Goal: Transaction & Acquisition: Purchase product/service

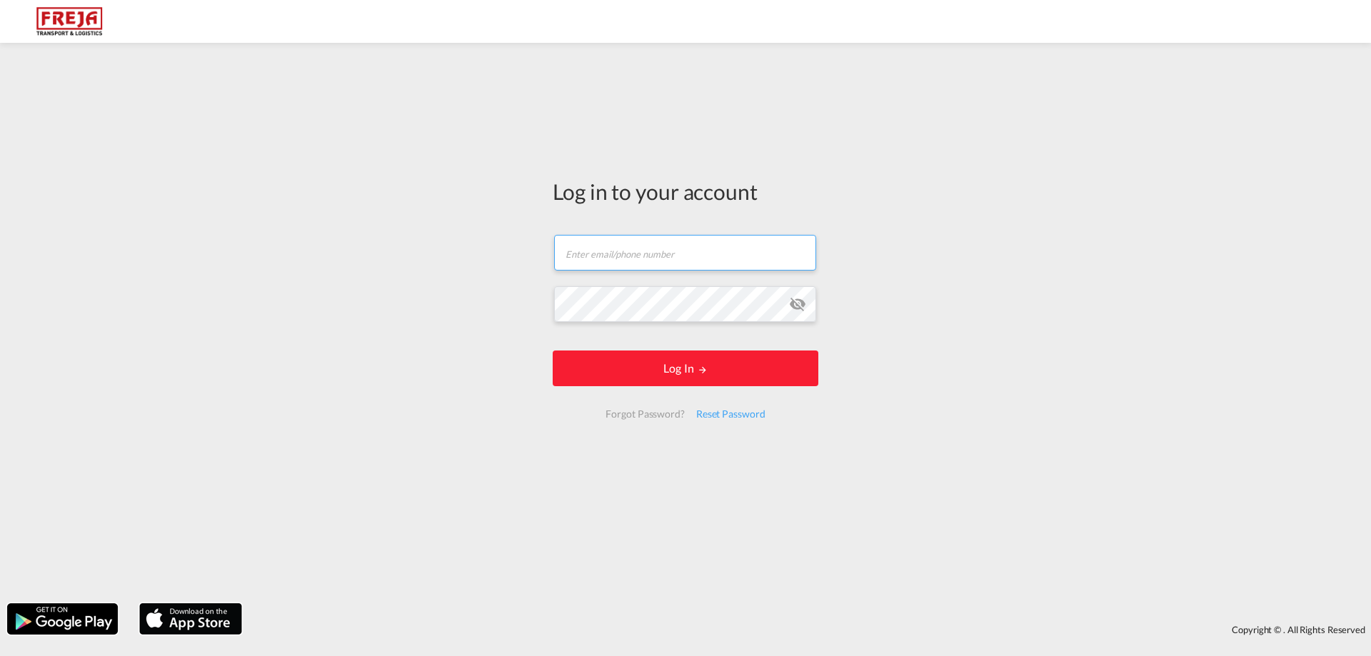
type input "[EMAIL_ADDRESS][DOMAIN_NAME]"
click at [732, 368] on form "[EMAIL_ADDRESS][DOMAIN_NAME] Email field is required Password field is required…" at bounding box center [686, 327] width 266 height 212
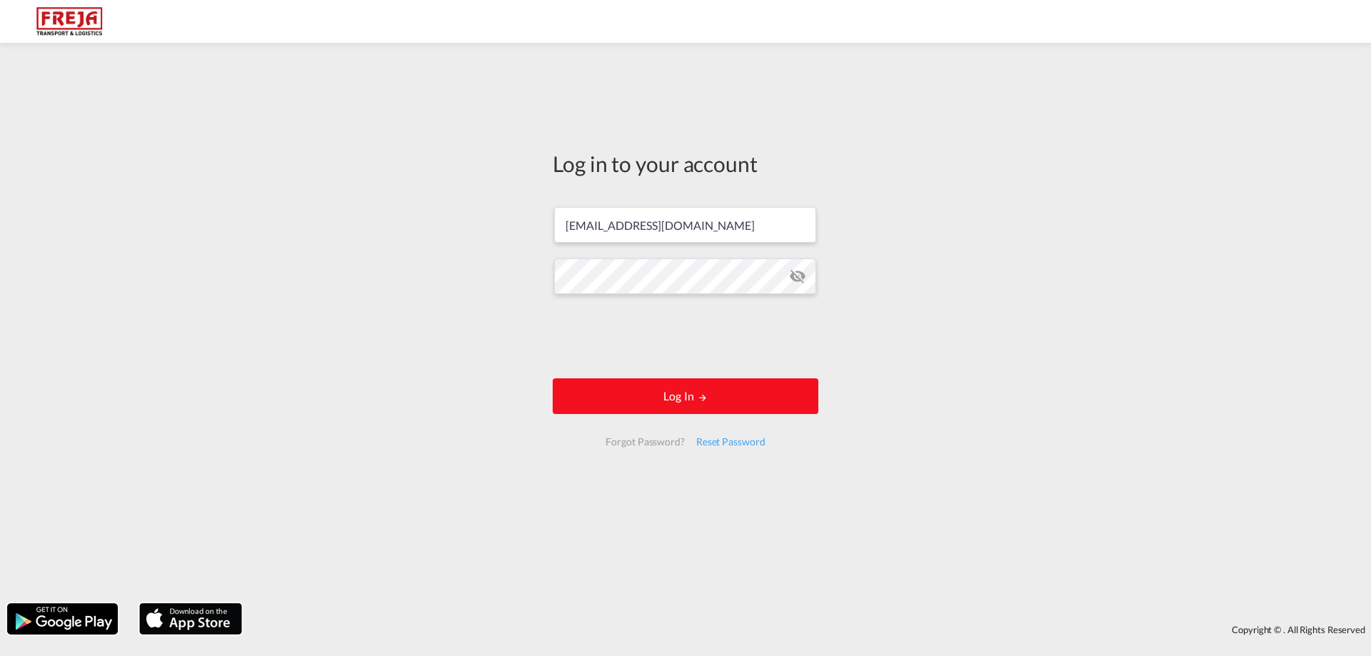
click at [648, 401] on button "Log In" at bounding box center [686, 396] width 266 height 36
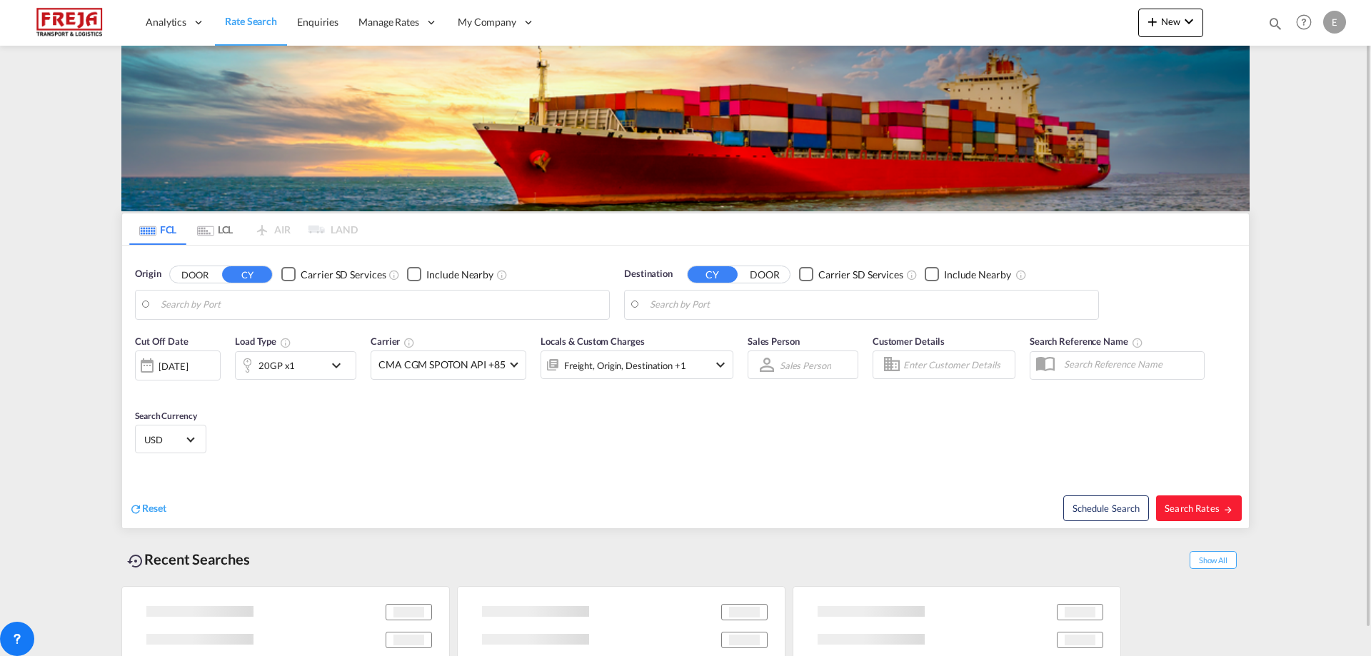
type input "Alesund ([GEOGRAPHIC_DATA]), NOAES"
type input "[GEOGRAPHIC_DATA], TRIST"
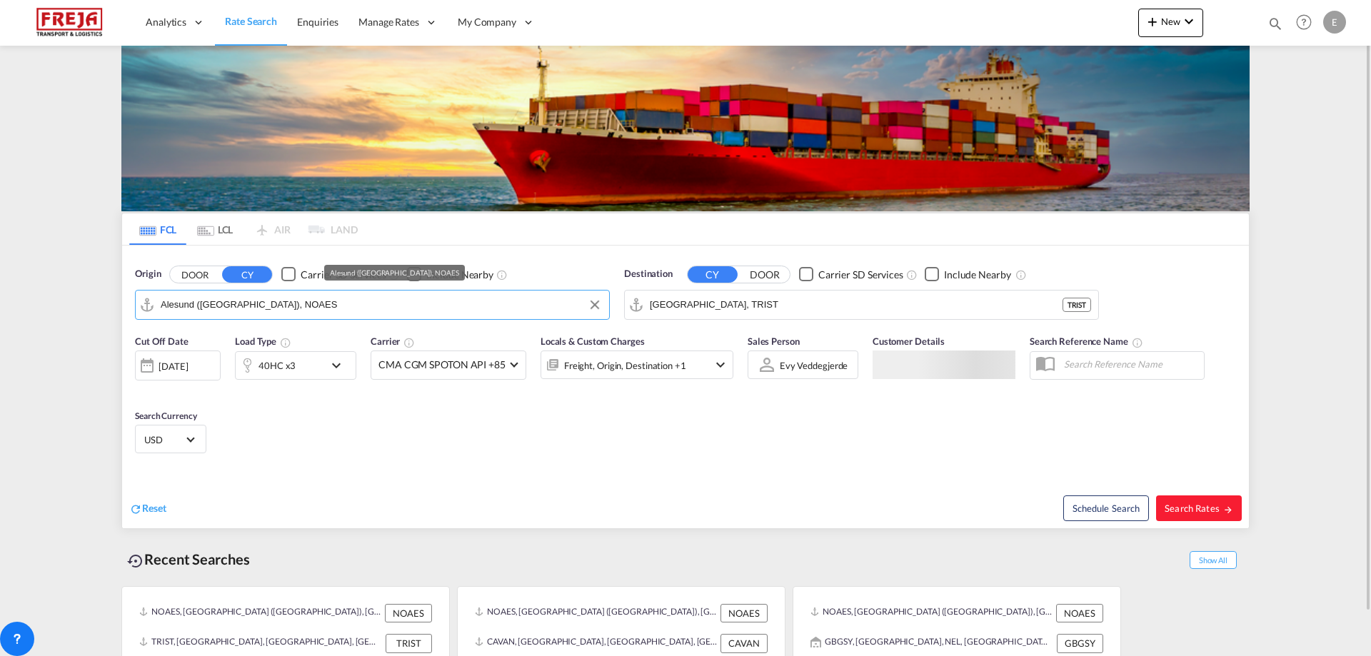
click at [410, 301] on input "Alesund ([GEOGRAPHIC_DATA]), NOAES" at bounding box center [381, 304] width 441 height 21
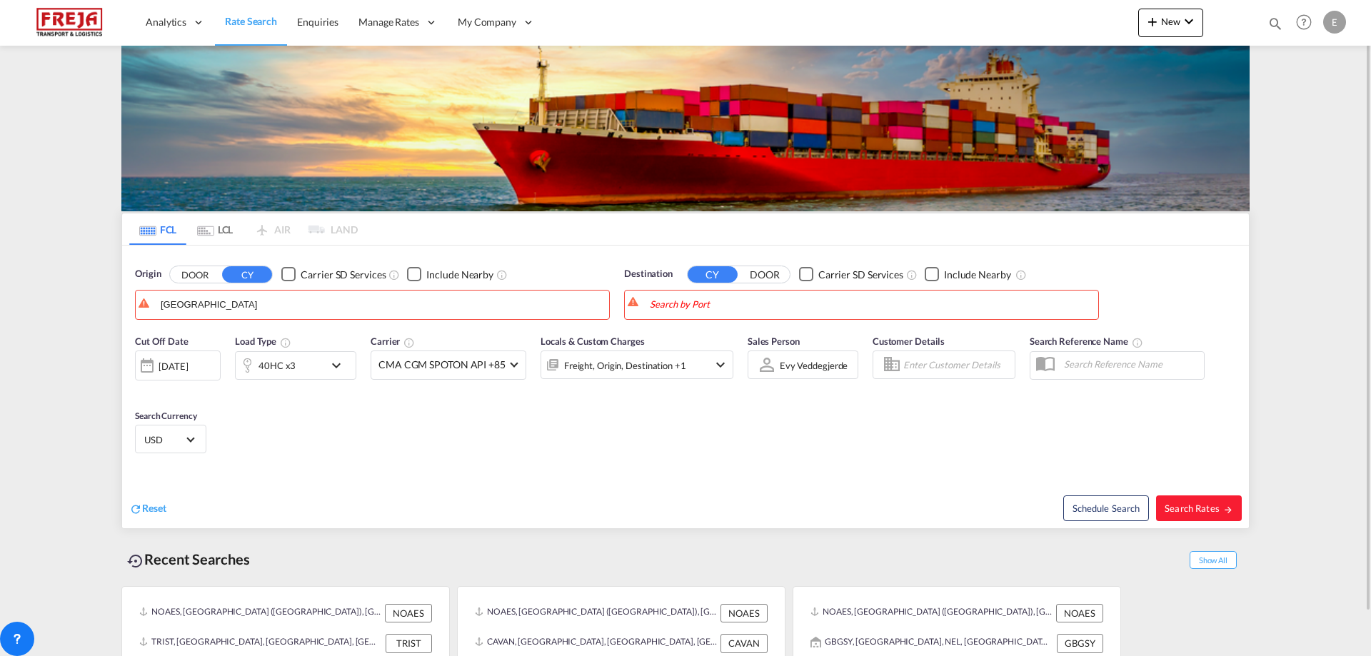
drag, startPoint x: 277, startPoint y: 304, endPoint x: 0, endPoint y: 283, distance: 277.8
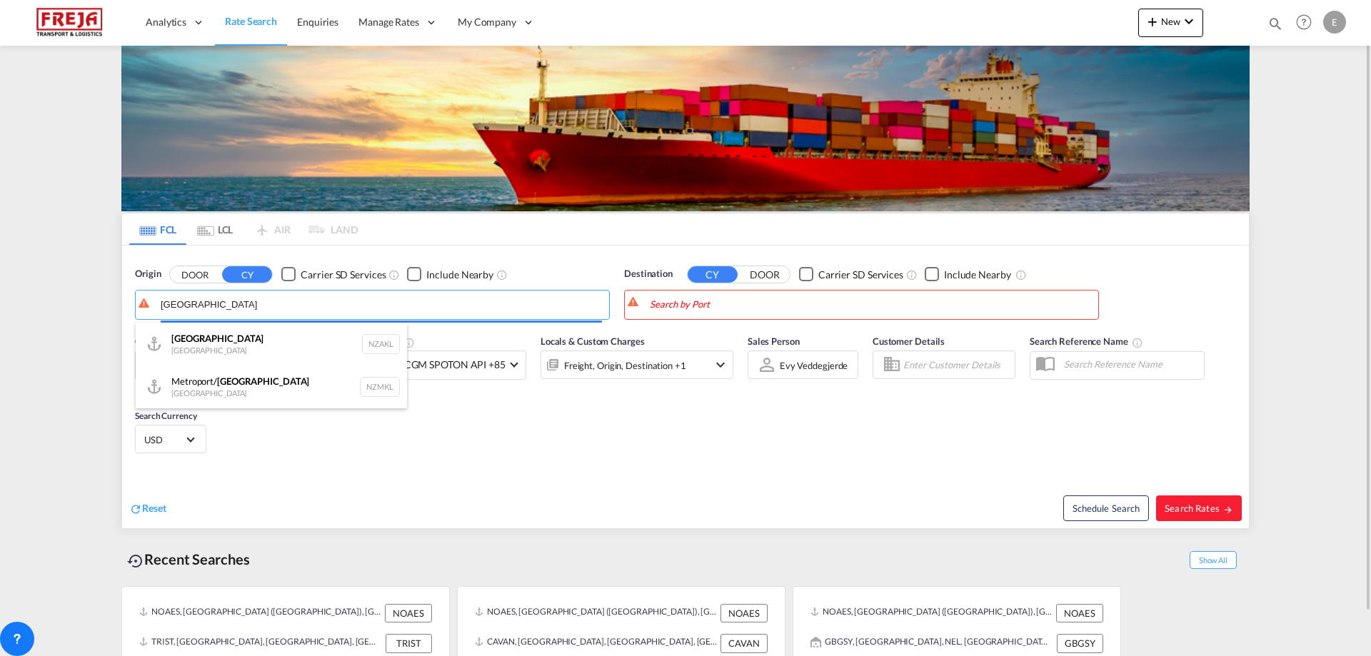
drag, startPoint x: 213, startPoint y: 311, endPoint x: 21, endPoint y: 305, distance: 191.4
click at [21, 305] on body "Analytics Reports Dashboard Rate Search Enquiries Manage Rates Contract Rates" at bounding box center [685, 328] width 1371 height 656
type input "d"
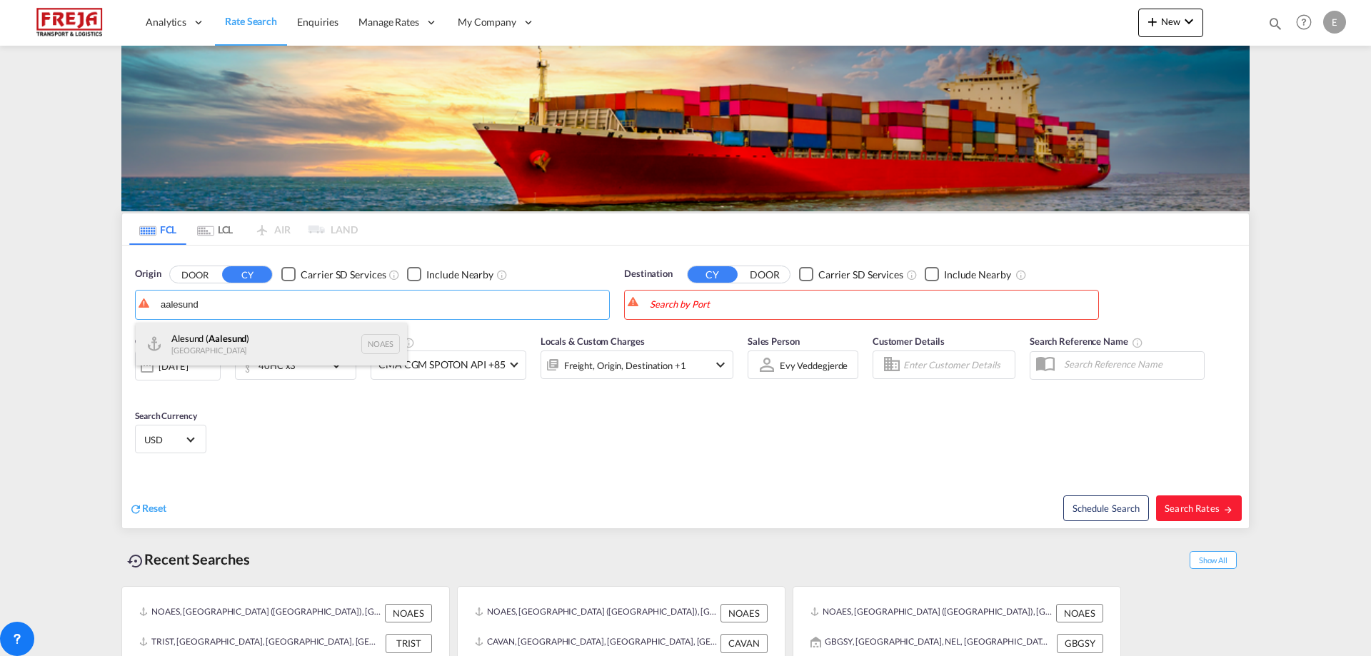
click at [188, 345] on div "Alesund ( [GEOGRAPHIC_DATA] ) [GEOGRAPHIC_DATA] NOAES" at bounding box center [271, 344] width 271 height 43
type input "Alesund ([GEOGRAPHIC_DATA]), NOAES"
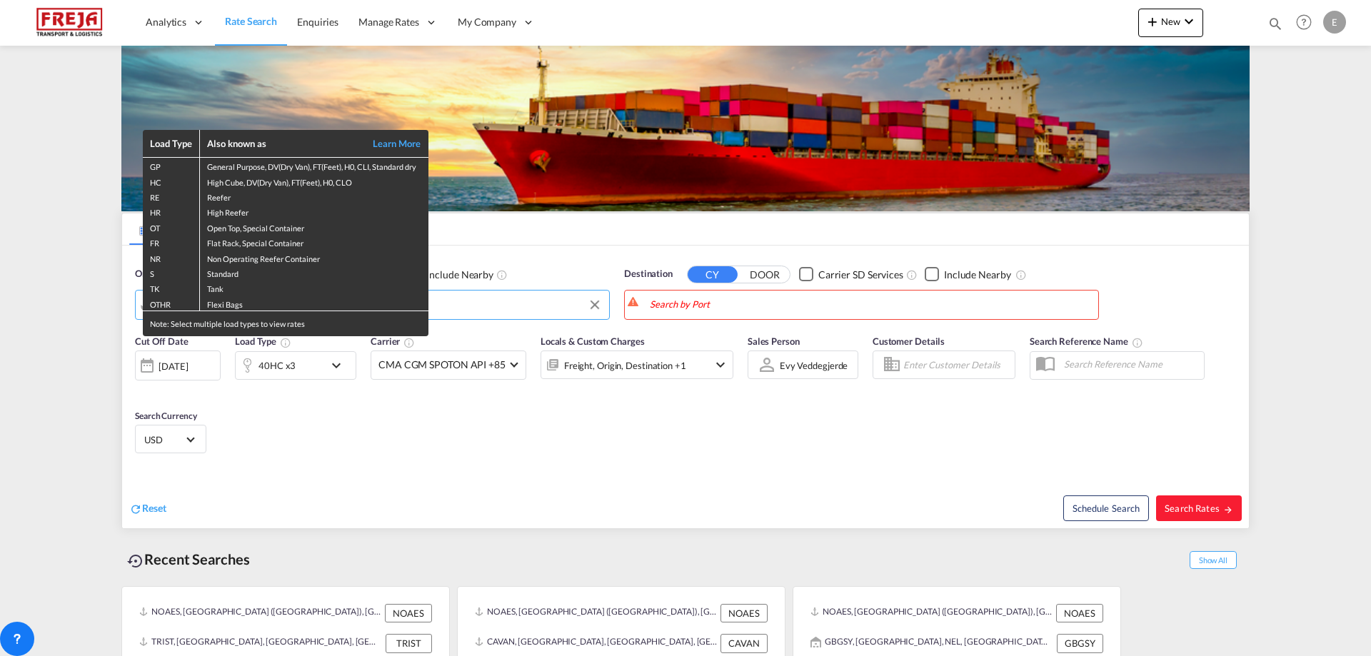
click at [735, 298] on div "Load Type Also known as Learn More GP General Purpose, DV(Dry Van), FT(Feet), H…" at bounding box center [685, 328] width 1371 height 656
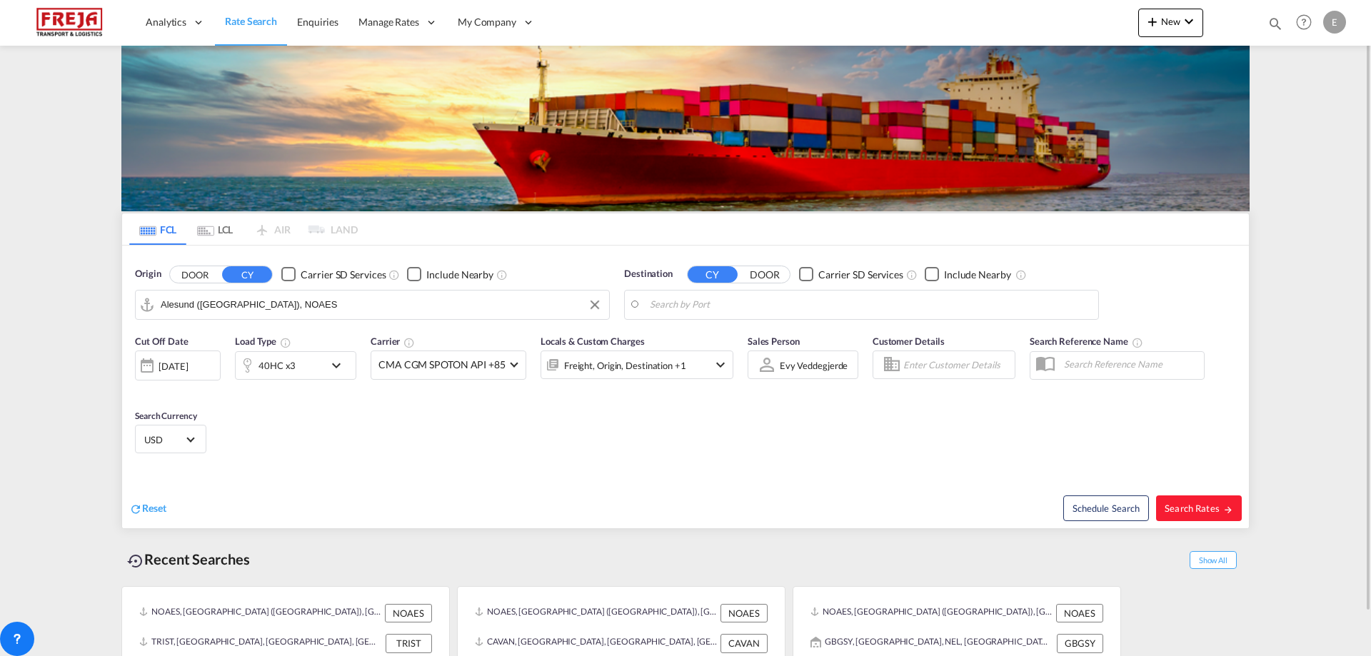
click at [734, 303] on body "Analytics Reports Dashboard Rate Search Enquiries Manage Rates Contract Rates" at bounding box center [685, 328] width 1371 height 656
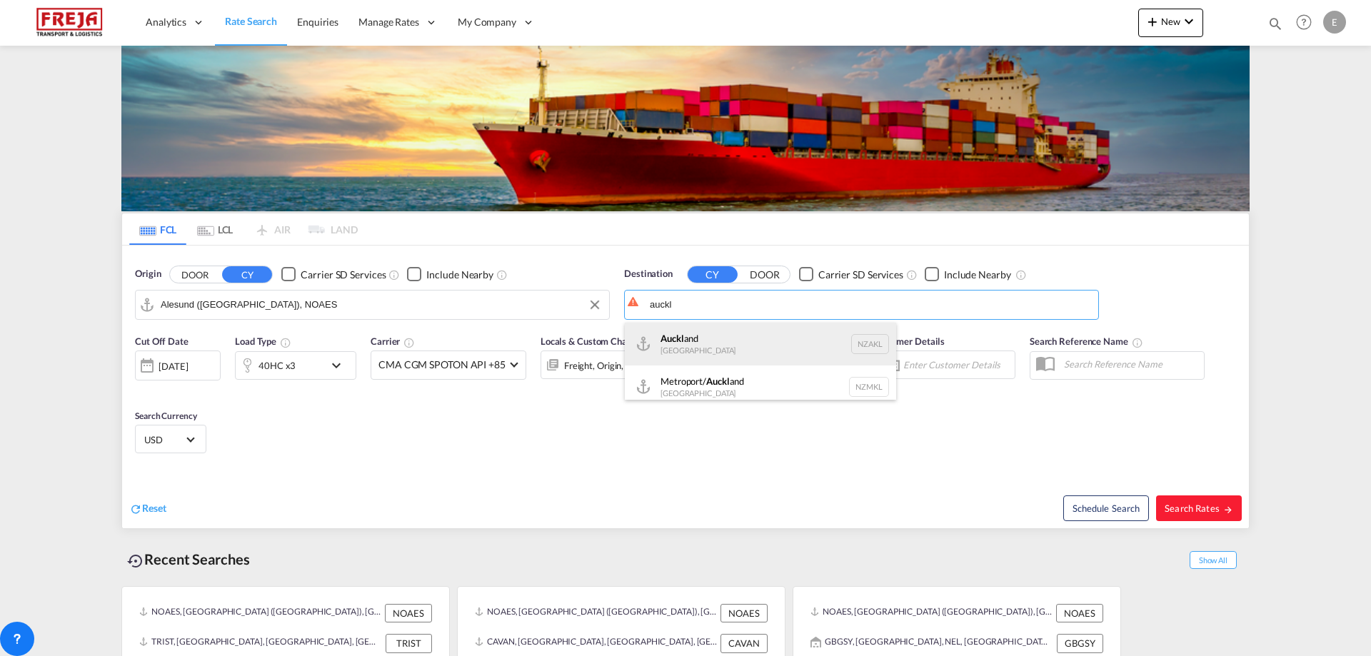
click at [708, 333] on div "Auckl and [GEOGRAPHIC_DATA] NZAKL" at bounding box center [760, 344] width 271 height 43
type input "[GEOGRAPHIC_DATA], NZAKL"
click at [339, 368] on md-icon "icon-chevron-down" at bounding box center [340, 365] width 24 height 17
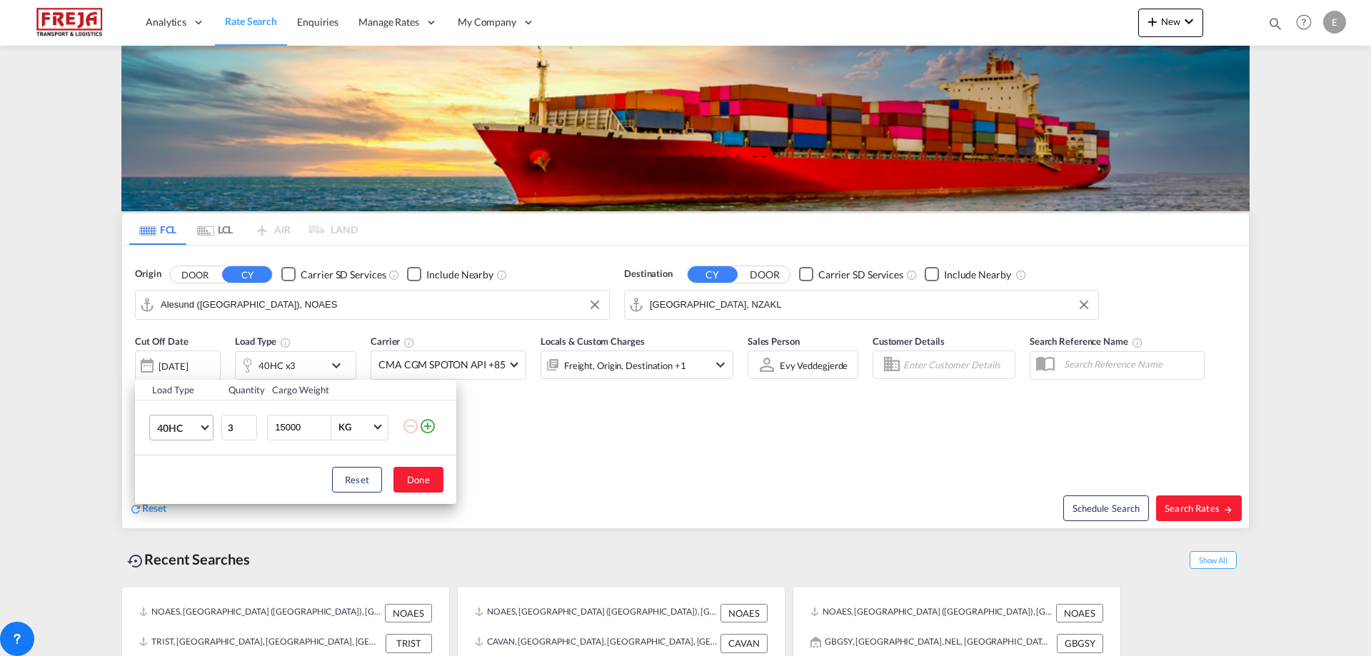
click at [203, 427] on span "Choose: \a40HC" at bounding box center [205, 426] width 8 height 8
click at [201, 354] on md-option "20GP" at bounding box center [194, 359] width 97 height 34
drag, startPoint x: 236, startPoint y: 428, endPoint x: 197, endPoint y: 425, distance: 39.3
click at [197, 425] on tr "20GP 3 15000 KG KG" at bounding box center [295, 427] width 321 height 55
type input "1"
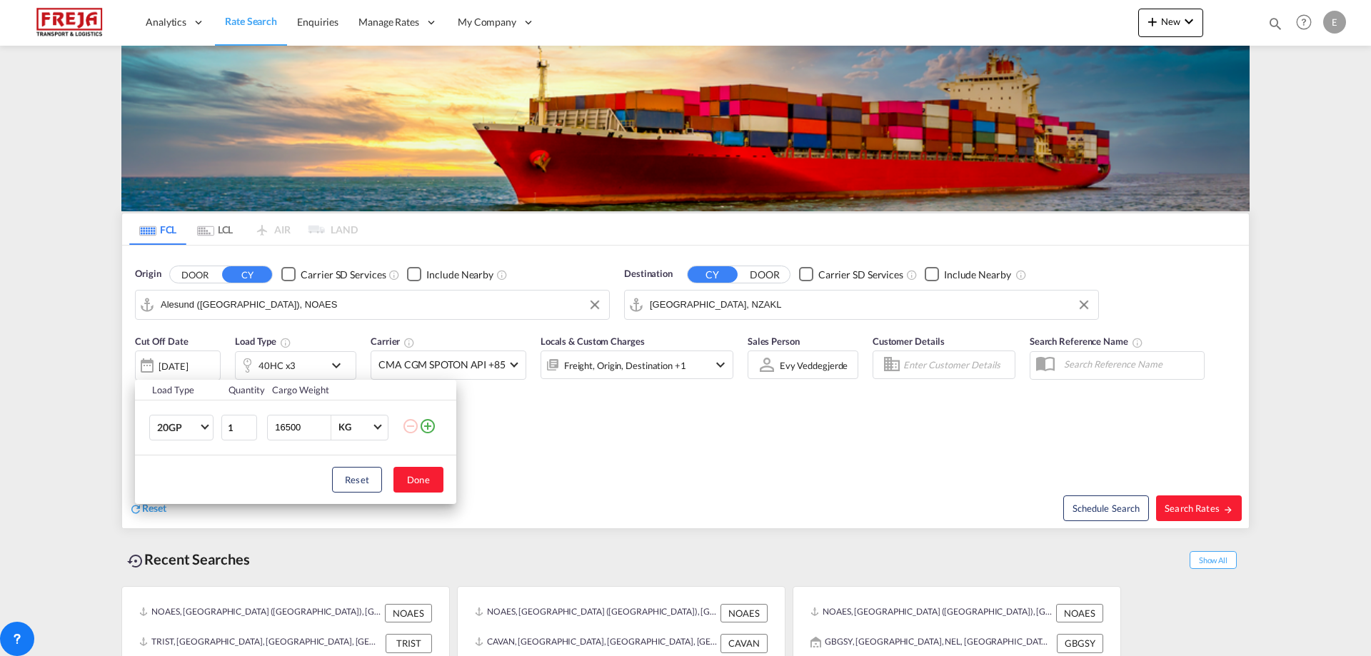
type input "16500"
click at [410, 478] on button "Done" at bounding box center [418, 480] width 50 height 26
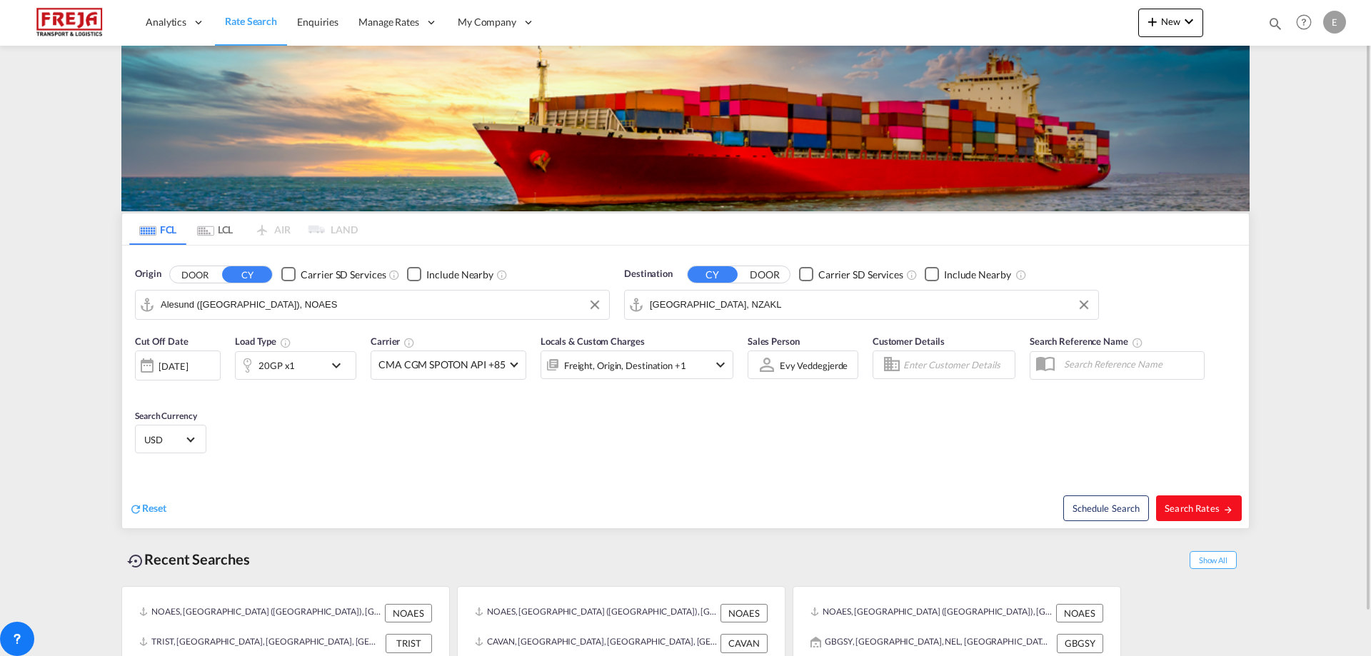
click at [1216, 503] on span "Search Rates" at bounding box center [1198, 508] width 69 height 11
type input "NOAES to NZAKL / [DATE]"
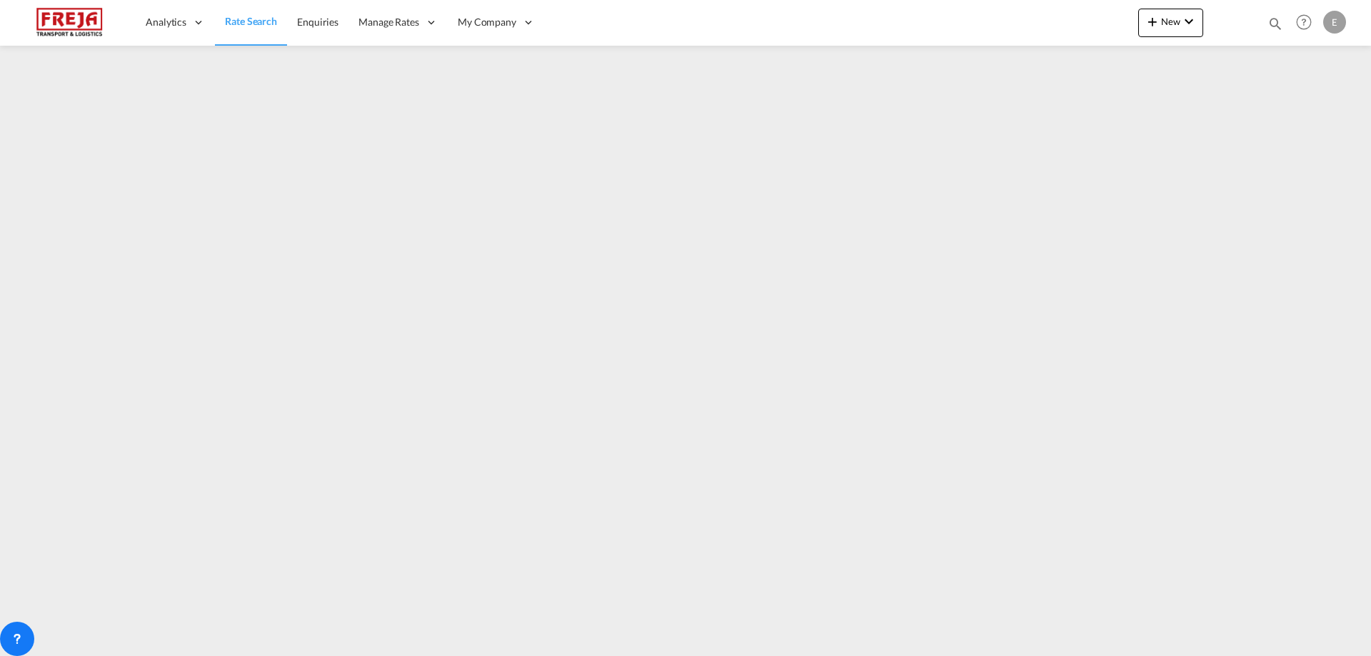
click at [243, 23] on span "Rate Search" at bounding box center [251, 21] width 52 height 12
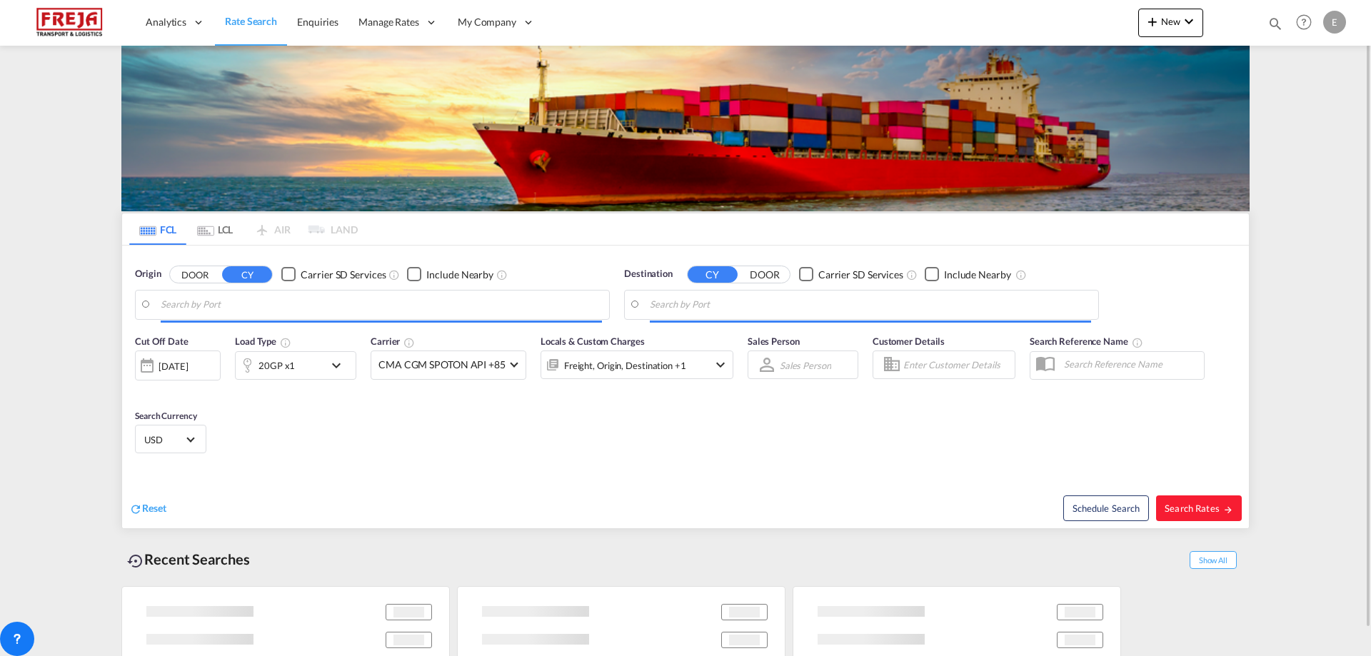
type input "Alesund ([GEOGRAPHIC_DATA]), NOAES"
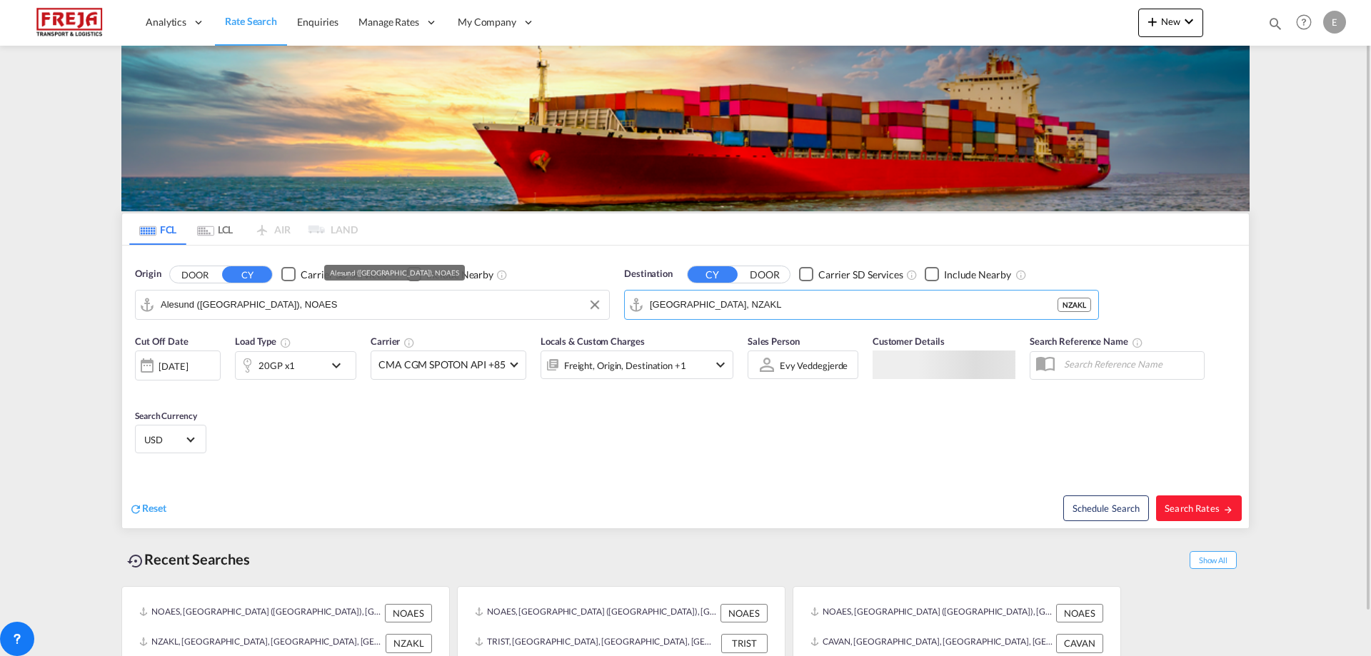
drag, startPoint x: 727, startPoint y: 303, endPoint x: 595, endPoint y: 301, distance: 132.1
click at [595, 308] on div "Origin DOOR CY Carrier SD Services Include Nearby [GEOGRAPHIC_DATA] ([GEOGRAPHI…" at bounding box center [685, 286] width 1127 height 81
drag, startPoint x: 737, startPoint y: 303, endPoint x: 590, endPoint y: 295, distance: 147.3
click at [590, 295] on div "Origin DOOR CY Carrier SD Services Include Nearby [GEOGRAPHIC_DATA] ([GEOGRAPHI…" at bounding box center [685, 286] width 1127 height 81
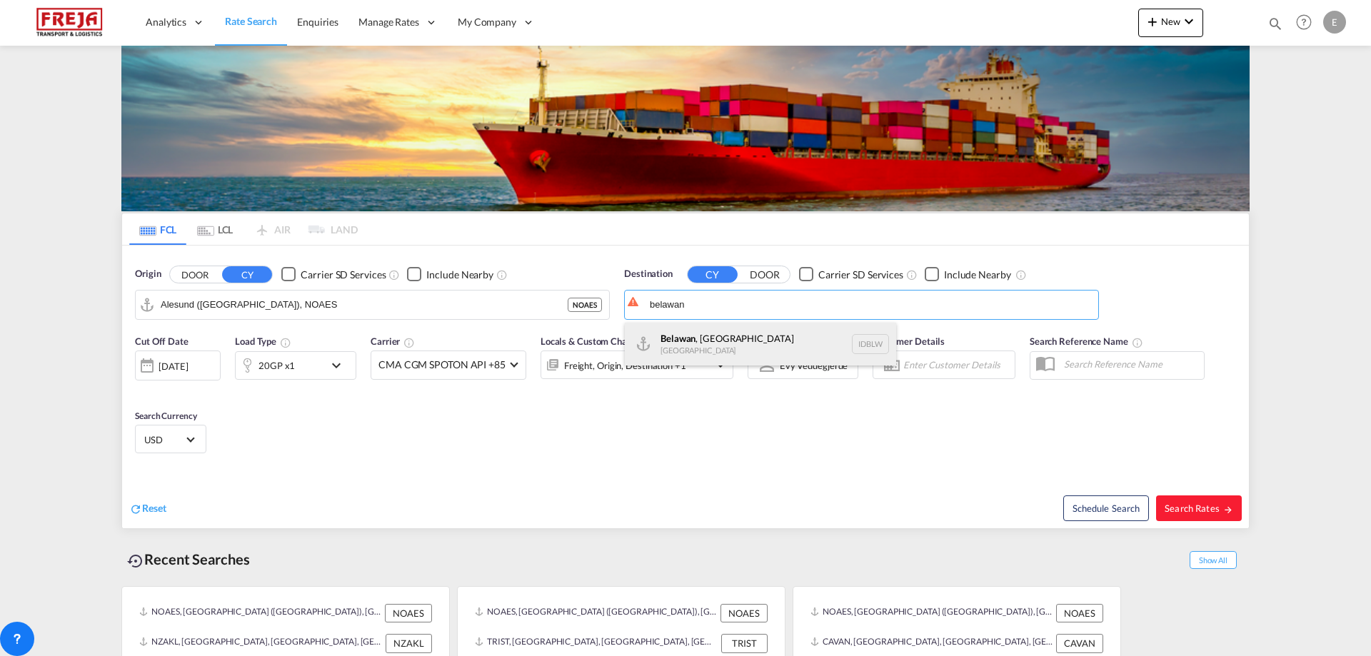
click at [716, 337] on div "[GEOGRAPHIC_DATA] , [GEOGRAPHIC_DATA] [GEOGRAPHIC_DATA] IDBLW" at bounding box center [760, 344] width 271 height 43
type input "[GEOGRAPHIC_DATA], [GEOGRAPHIC_DATA], IDBLW"
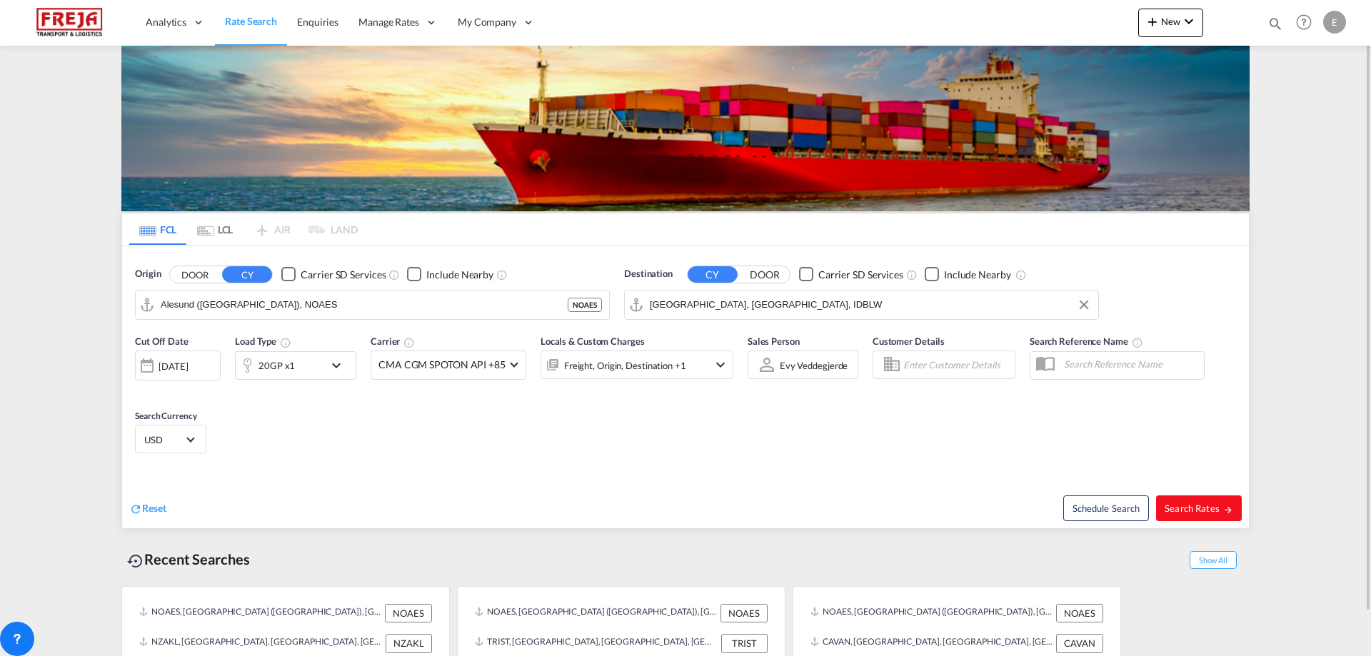
click at [1191, 505] on span "Search Rates" at bounding box center [1198, 508] width 69 height 11
type input "NOAES to IDBLW / [DATE]"
